Goal: Find specific page/section: Find specific page/section

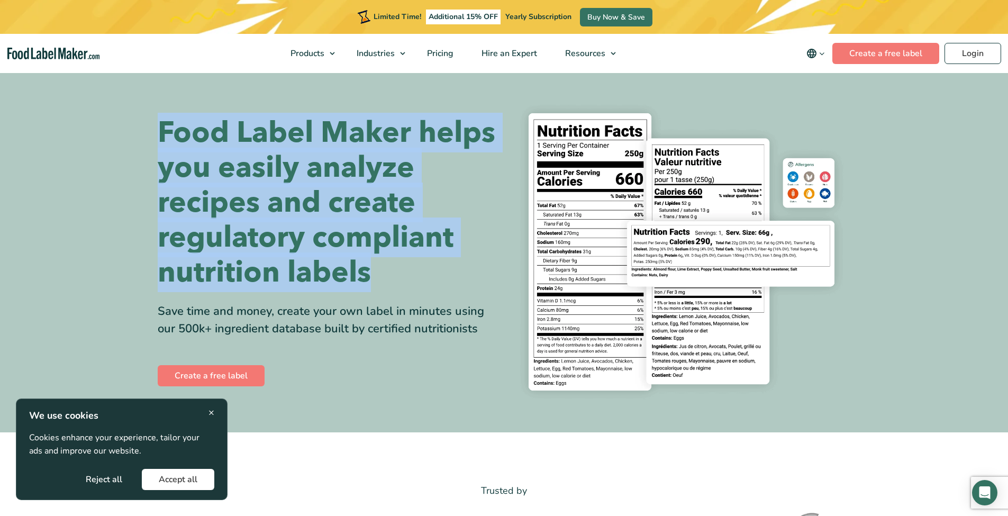
drag, startPoint x: 294, startPoint y: 296, endPoint x: 156, endPoint y: 78, distance: 257.9
click at [156, 78] on section "Food Label Maker helps you easily analyze recipes and create regulatory complia…" at bounding box center [504, 251] width 1008 height 361
click at [128, 76] on section "Food Label Maker helps you easily analyze recipes and create regulatory complia…" at bounding box center [504, 251] width 1008 height 361
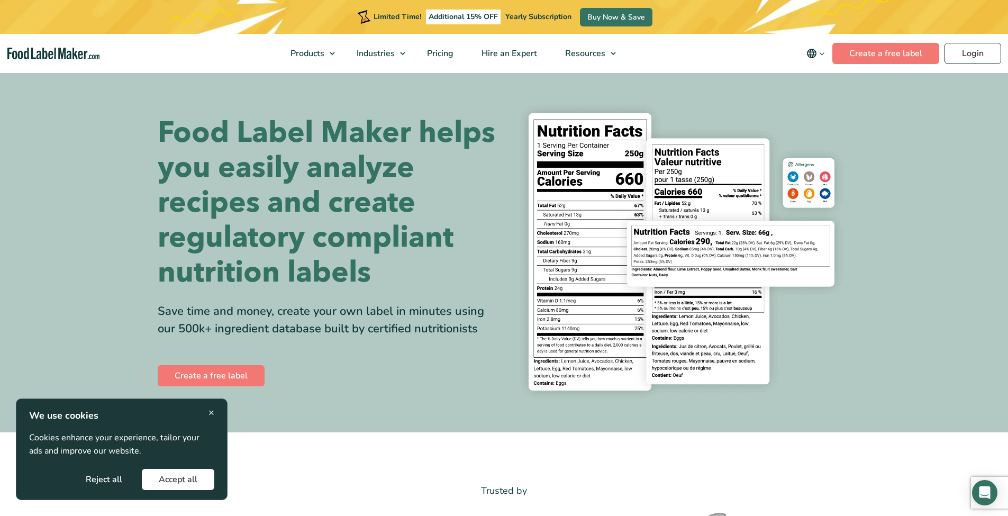
click at [214, 414] on span "×" at bounding box center [211, 412] width 6 height 14
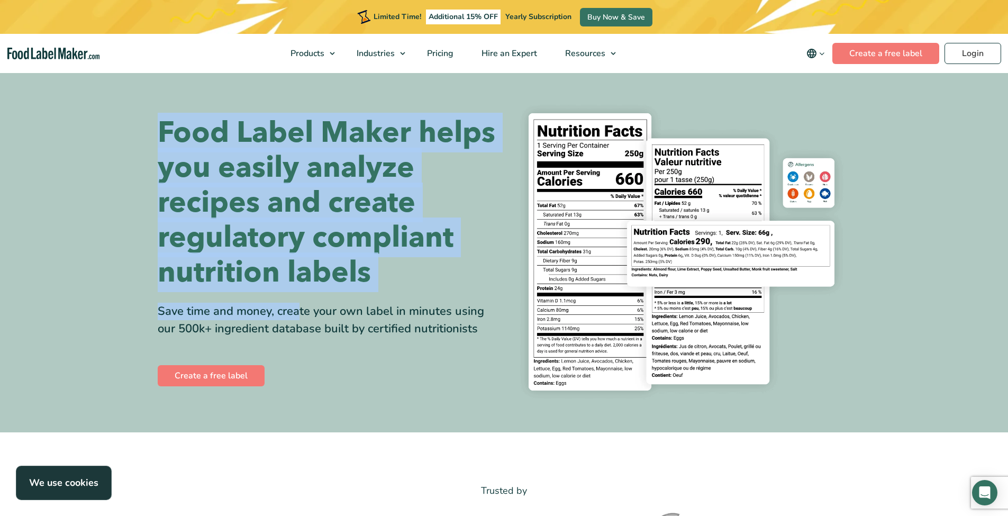
drag, startPoint x: 139, startPoint y: 96, endPoint x: 318, endPoint y: 310, distance: 278.4
click at [318, 310] on section "Food Label Maker helps you easily analyze recipes and create regulatory complia…" at bounding box center [504, 251] width 1008 height 361
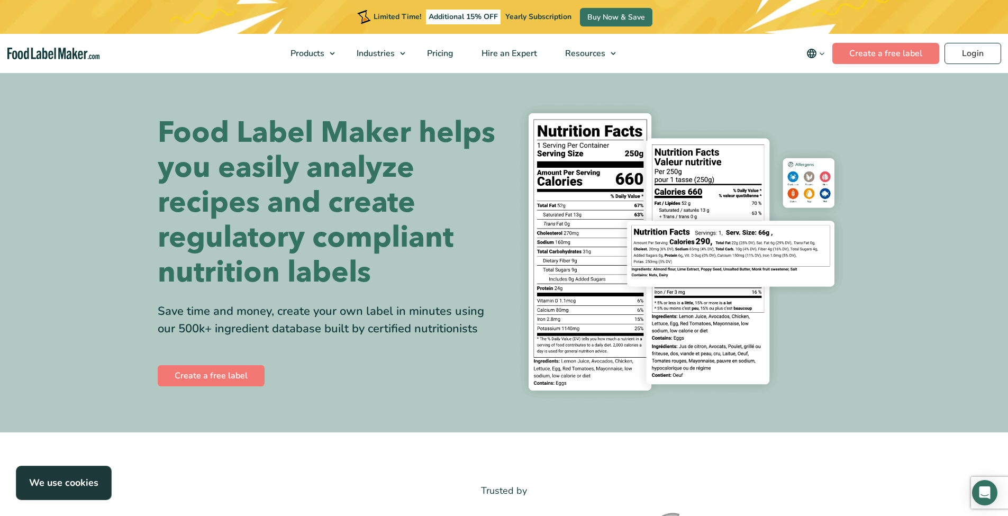
click at [318, 309] on div "Food Label Maker helps you easily analyze recipes and create regulatory complia…" at bounding box center [327, 251] width 339 height 273
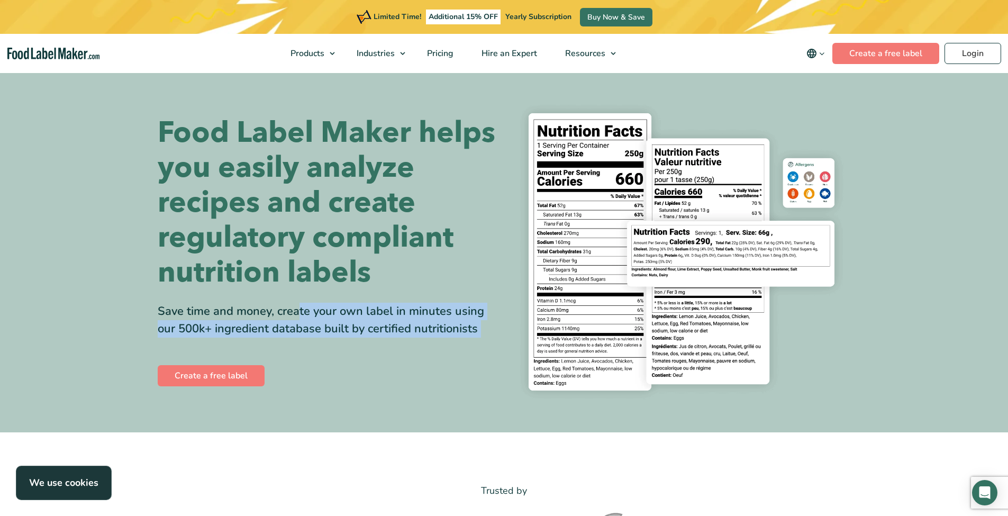
drag, startPoint x: 139, startPoint y: 313, endPoint x: 447, endPoint y: 357, distance: 311.0
click at [447, 357] on section "Food Label Maker helps you easily analyze recipes and create regulatory complia…" at bounding box center [504, 251] width 1008 height 361
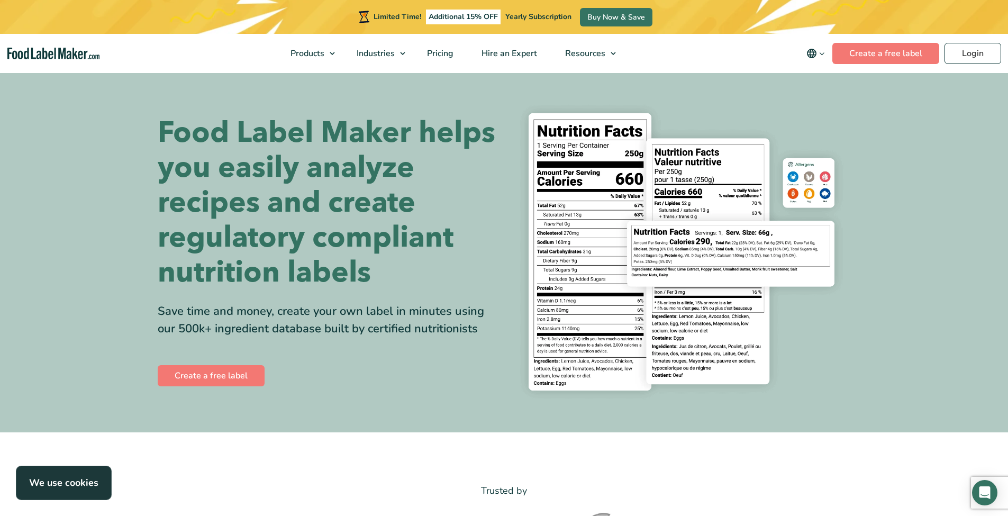
click at [438, 245] on h1 "Food Label Maker helps you easily analyze recipes and create regulatory complia…" at bounding box center [327, 202] width 339 height 175
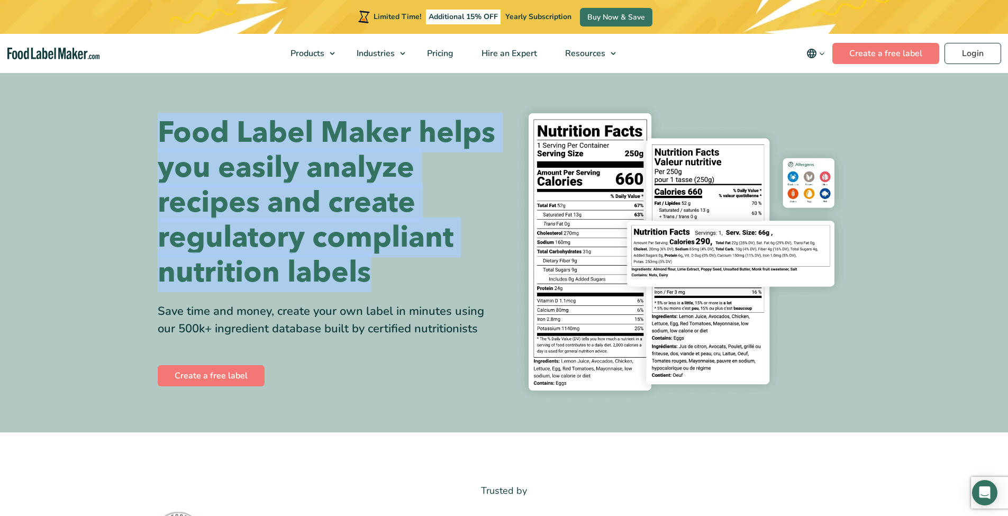
drag, startPoint x: 259, startPoint y: 209, endPoint x: 321, endPoint y: 286, distance: 98.6
click at [320, 284] on div "Food Label Maker helps you easily analyze recipes and create regulatory complia…" at bounding box center [504, 252] width 709 height 310
click at [323, 290] on h1 "Food Label Maker helps you easily analyze recipes and create regulatory complia…" at bounding box center [327, 202] width 339 height 175
drag, startPoint x: 316, startPoint y: 296, endPoint x: 125, endPoint y: 101, distance: 272.4
click at [127, 103] on section "Food Label Maker helps you easily analyze recipes and create regulatory complia…" at bounding box center [504, 251] width 1008 height 361
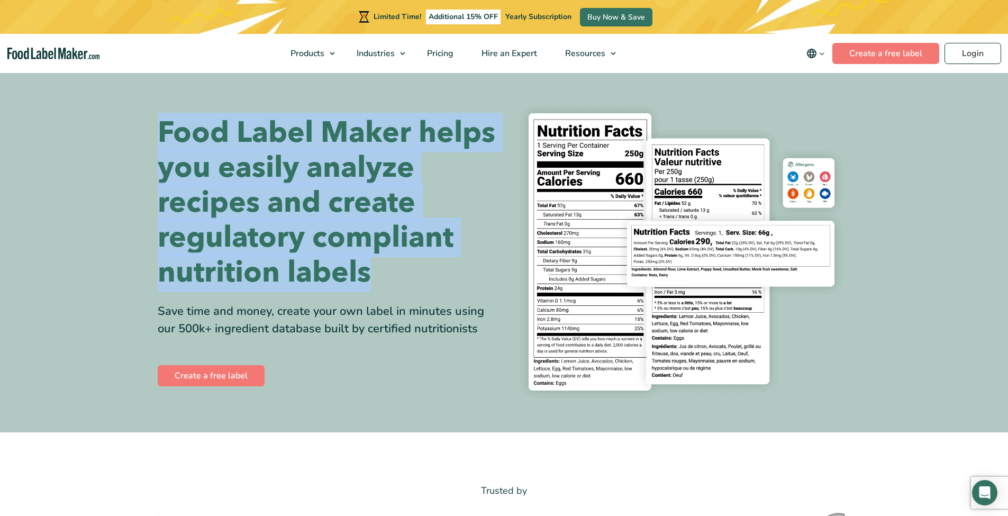
click at [125, 101] on section "Food Label Maker helps you easily analyze recipes and create regulatory complia…" at bounding box center [504, 251] width 1008 height 361
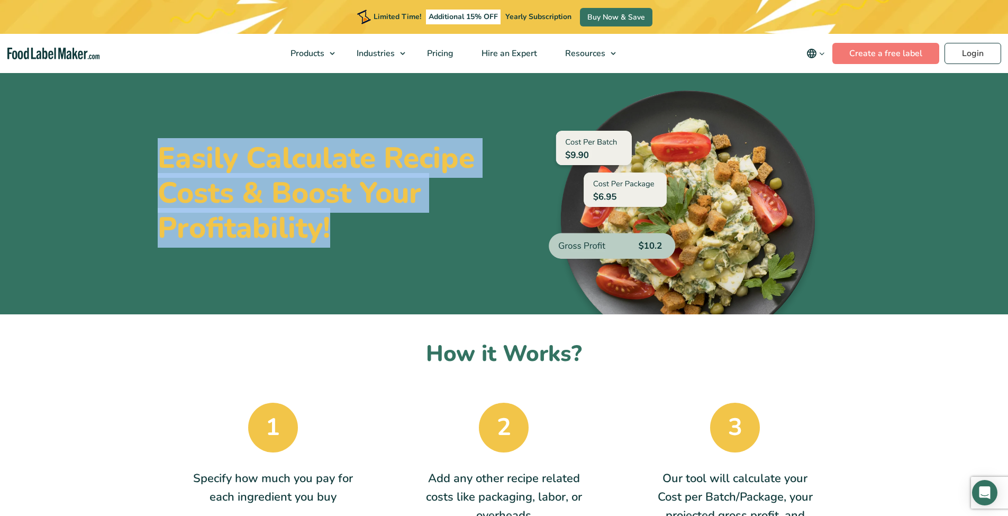
drag, startPoint x: 147, startPoint y: 135, endPoint x: 424, endPoint y: 237, distance: 295.3
click at [424, 237] on section "Easily Calculate Recipe Costs & Boost Your Profitability!" at bounding box center [504, 192] width 1008 height 243
click at [423, 237] on h1 "Easily Calculate Recipe Costs & Boost Your Profitability!" at bounding box center [327, 193] width 339 height 105
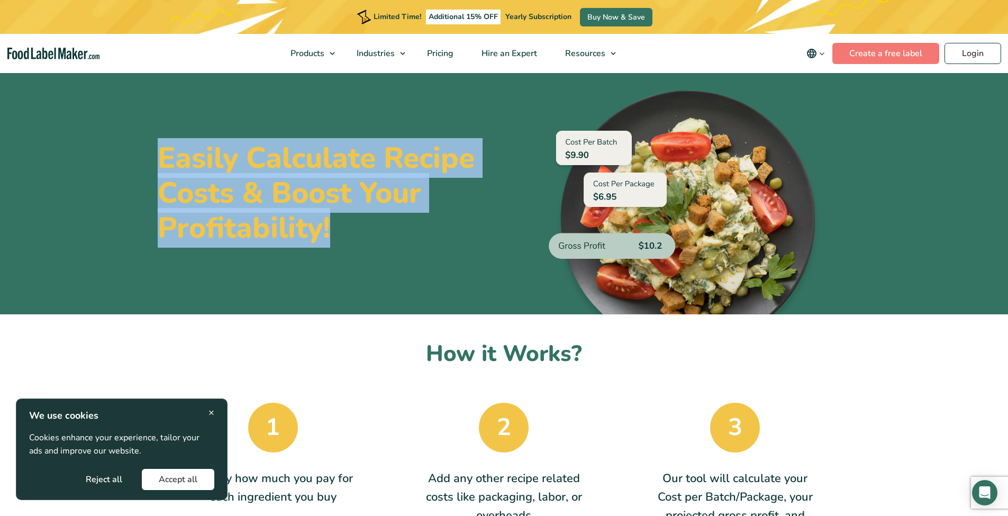
drag, startPoint x: 314, startPoint y: 205, endPoint x: 141, endPoint y: 142, distance: 184.3
click at [141, 142] on section "Easily Calculate Recipe Costs & Boost Your Profitability!" at bounding box center [504, 192] width 1008 height 243
drag, startPoint x: 165, startPoint y: 150, endPoint x: 389, endPoint y: 231, distance: 239.2
click at [389, 231] on section "Easily Calculate Recipe Costs & Boost Your Profitability!" at bounding box center [504, 192] width 1008 height 243
click at [389, 231] on h1 "Easily Calculate Recipe Costs & Boost Your Profitability!" at bounding box center [327, 193] width 339 height 105
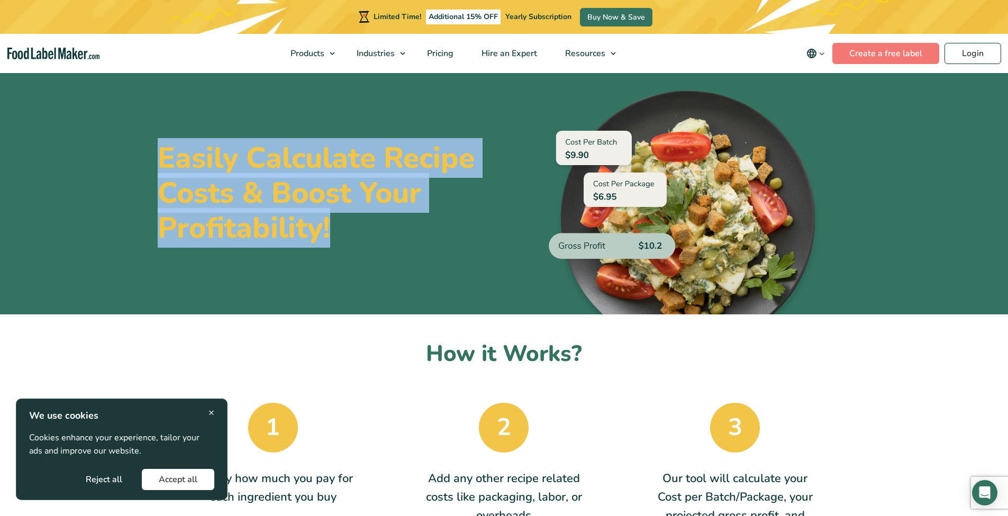
drag, startPoint x: 219, startPoint y: 167, endPoint x: 57, endPoint y: 108, distance: 172.1
click at [57, 108] on section "Easily Calculate Recipe Costs & Boost Your Profitability!" at bounding box center [504, 192] width 1008 height 243
click at [80, 125] on section "Easily Calculate Recipe Costs & Boost Your Profitability!" at bounding box center [504, 192] width 1008 height 243
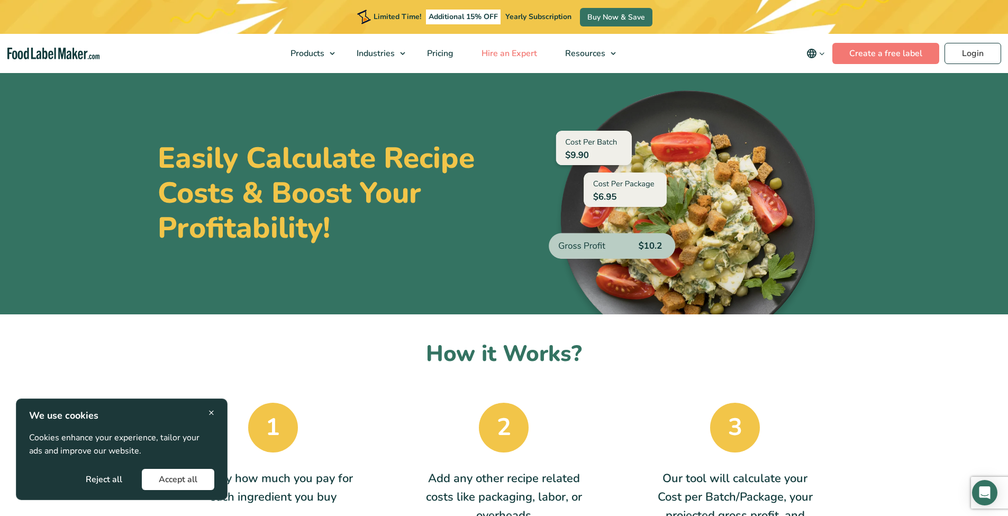
scroll to position [2, 0]
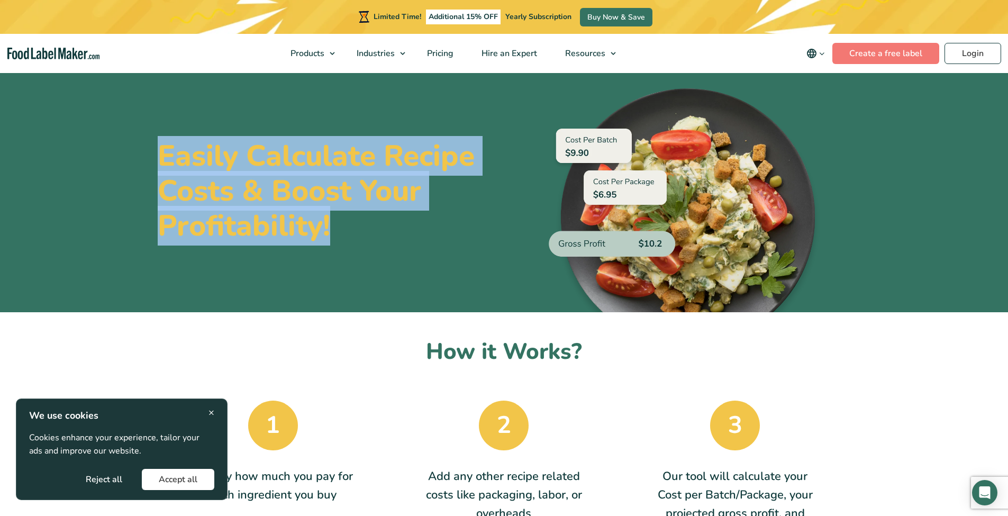
drag, startPoint x: 147, startPoint y: 143, endPoint x: 483, endPoint y: 238, distance: 349.0
click at [395, 221] on section "Easily Calculate Recipe Costs & Boost Your Profitability!" at bounding box center [504, 190] width 1008 height 243
click at [489, 239] on h1 "Easily Calculate Recipe Costs & Boost Your Profitability!" at bounding box center [327, 191] width 339 height 105
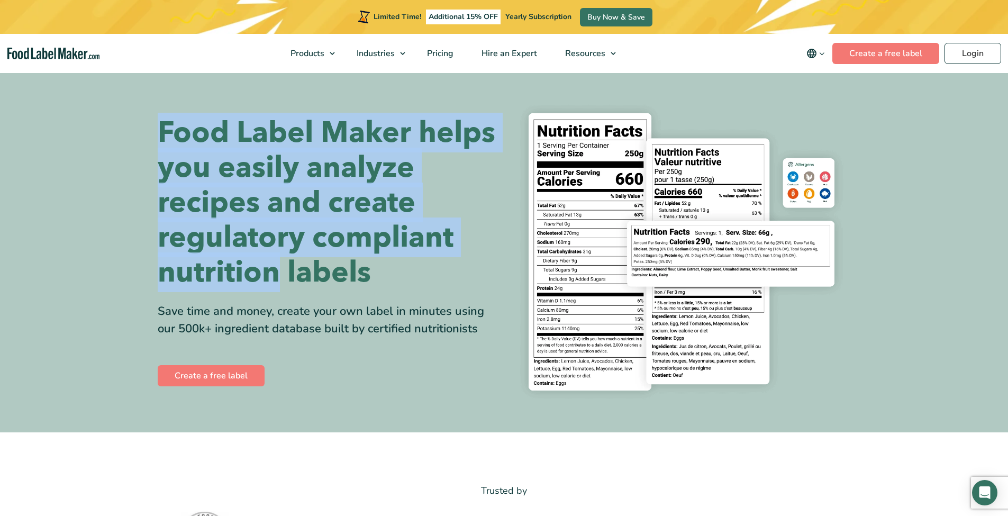
drag, startPoint x: 383, startPoint y: 220, endPoint x: 502, endPoint y: 242, distance: 120.6
click at [502, 242] on section "Food Label Maker helps you easily analyze recipes and create regulatory complia…" at bounding box center [504, 251] width 1008 height 361
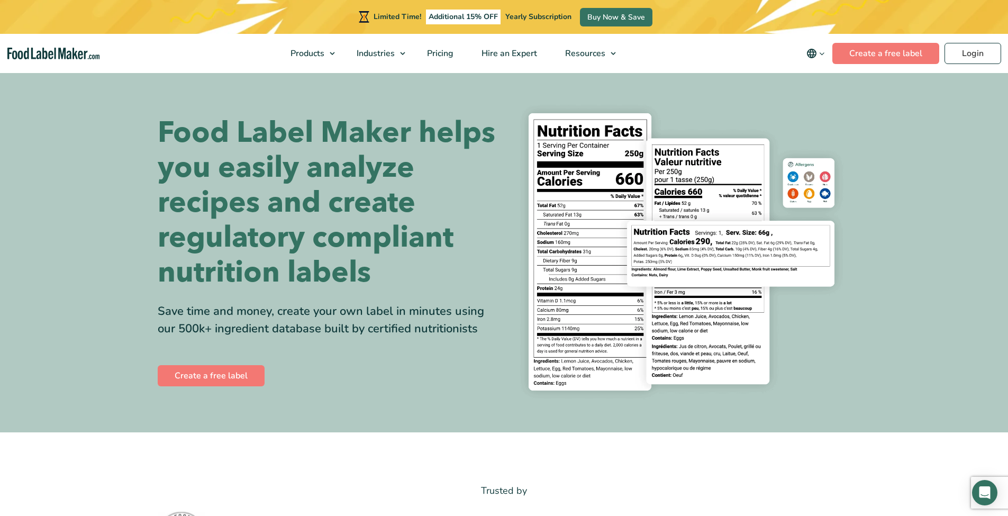
click at [396, 290] on h1 "Food Label Maker helps you easily analyze recipes and create regulatory complia…" at bounding box center [327, 202] width 339 height 175
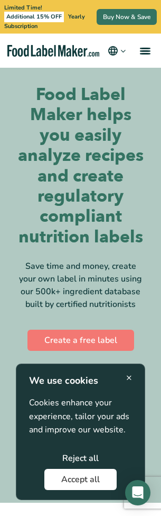
click at [129, 382] on span "×" at bounding box center [129, 377] width 6 height 14
